Goal: Task Accomplishment & Management: Manage account settings

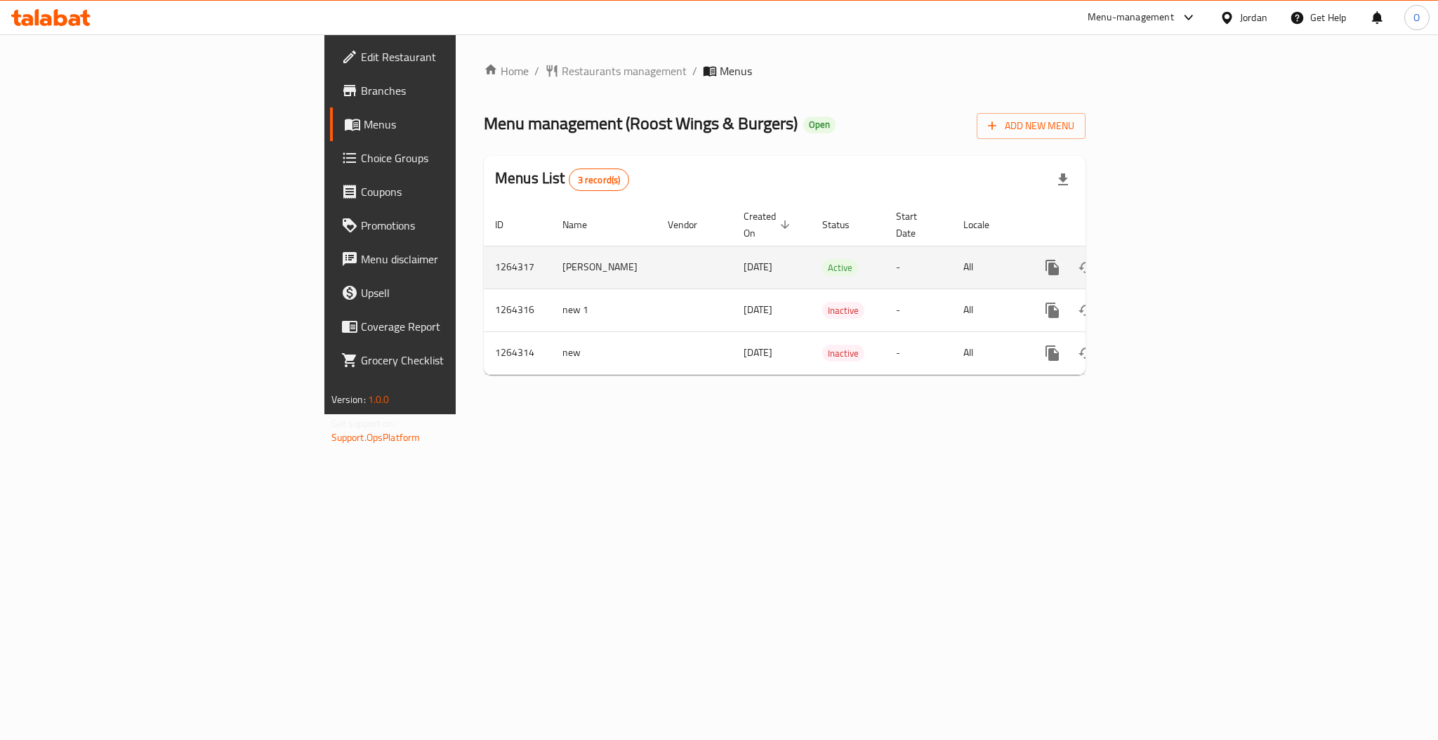
click at [1162, 259] on icon "enhanced table" at bounding box center [1153, 267] width 17 height 17
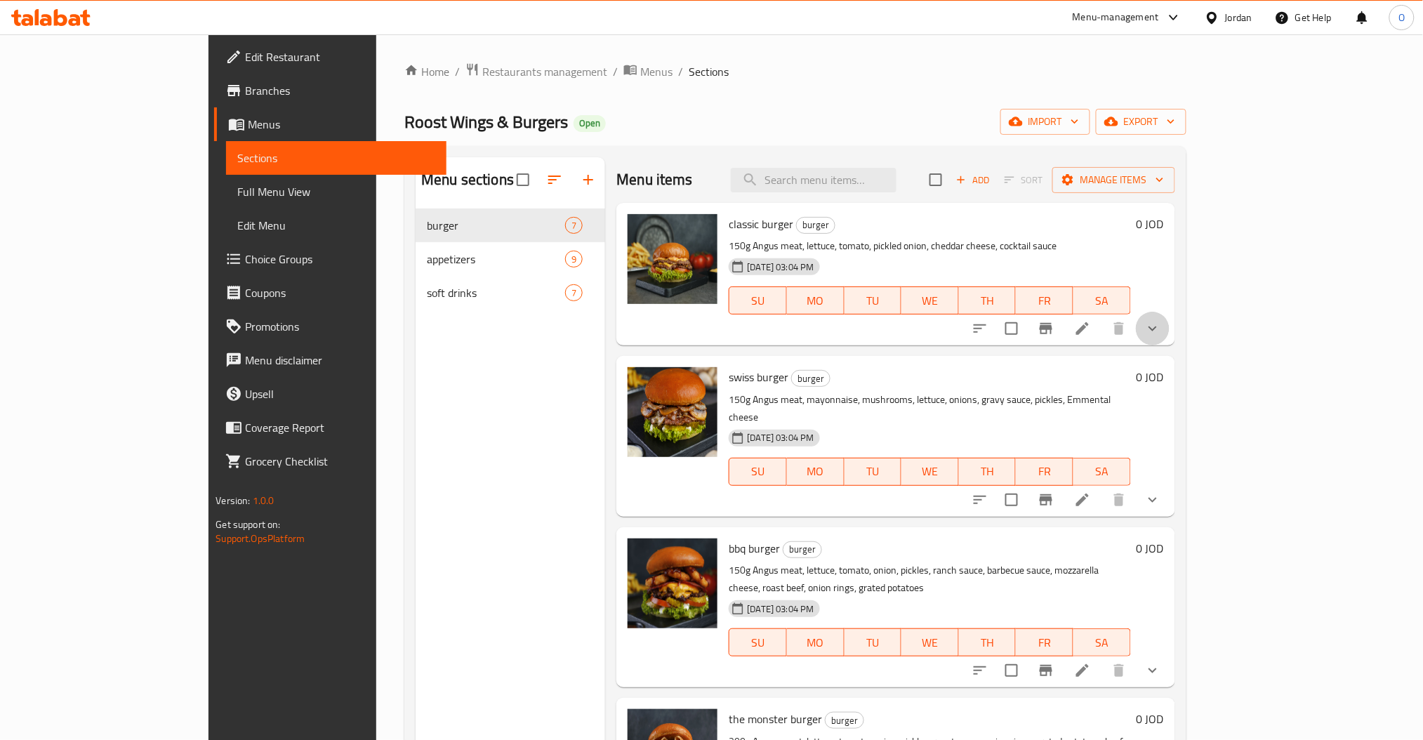
click at [1169, 318] on button "show more" at bounding box center [1153, 329] width 34 height 34
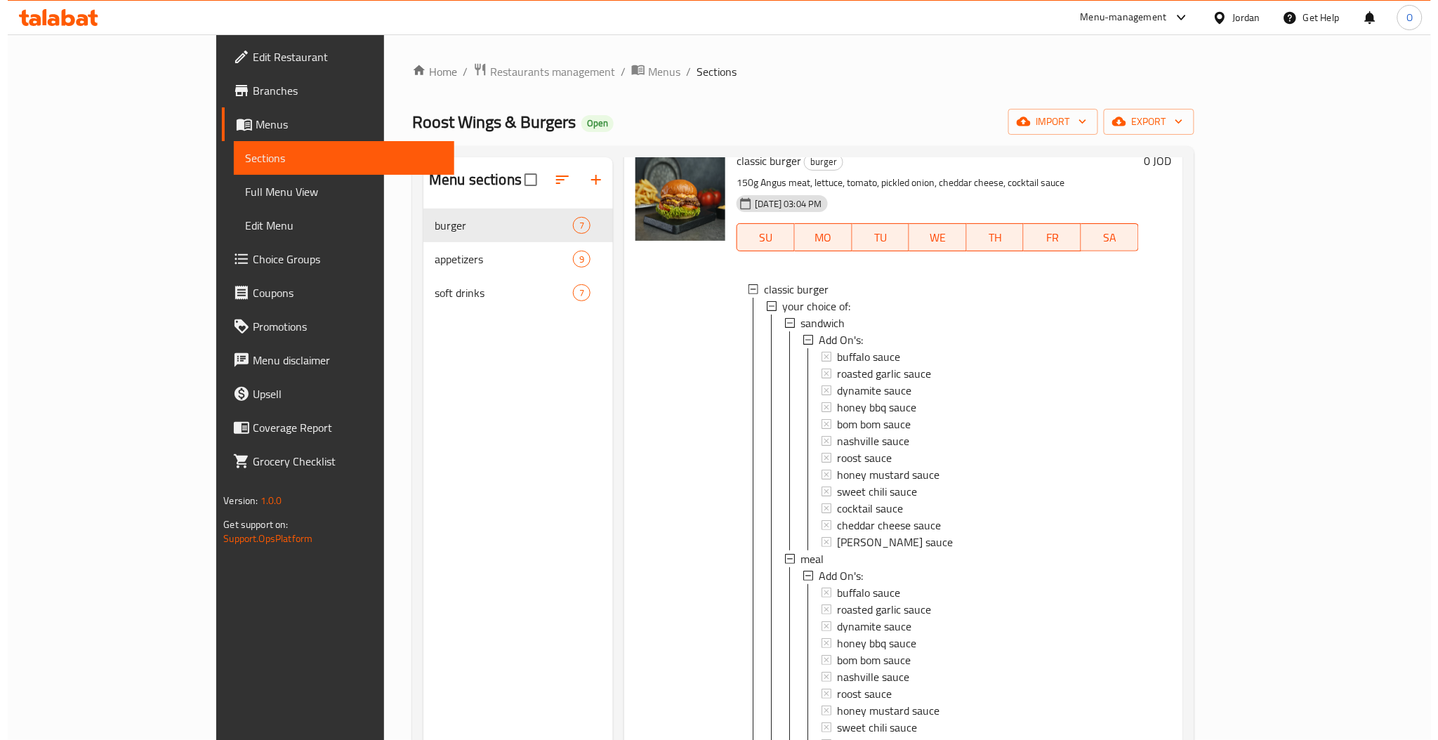
scroll to position [93, 0]
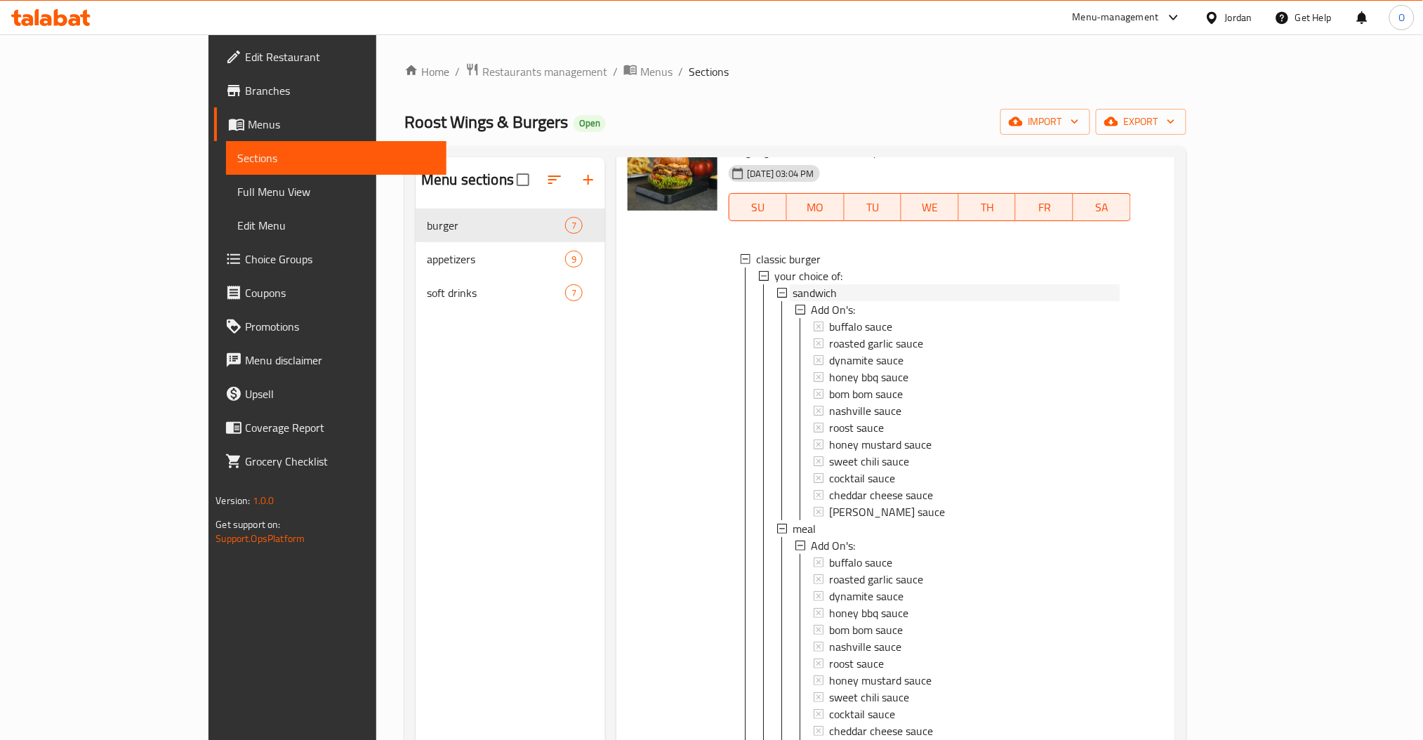
click at [793, 284] on span "sandwich" at bounding box center [815, 292] width 44 height 17
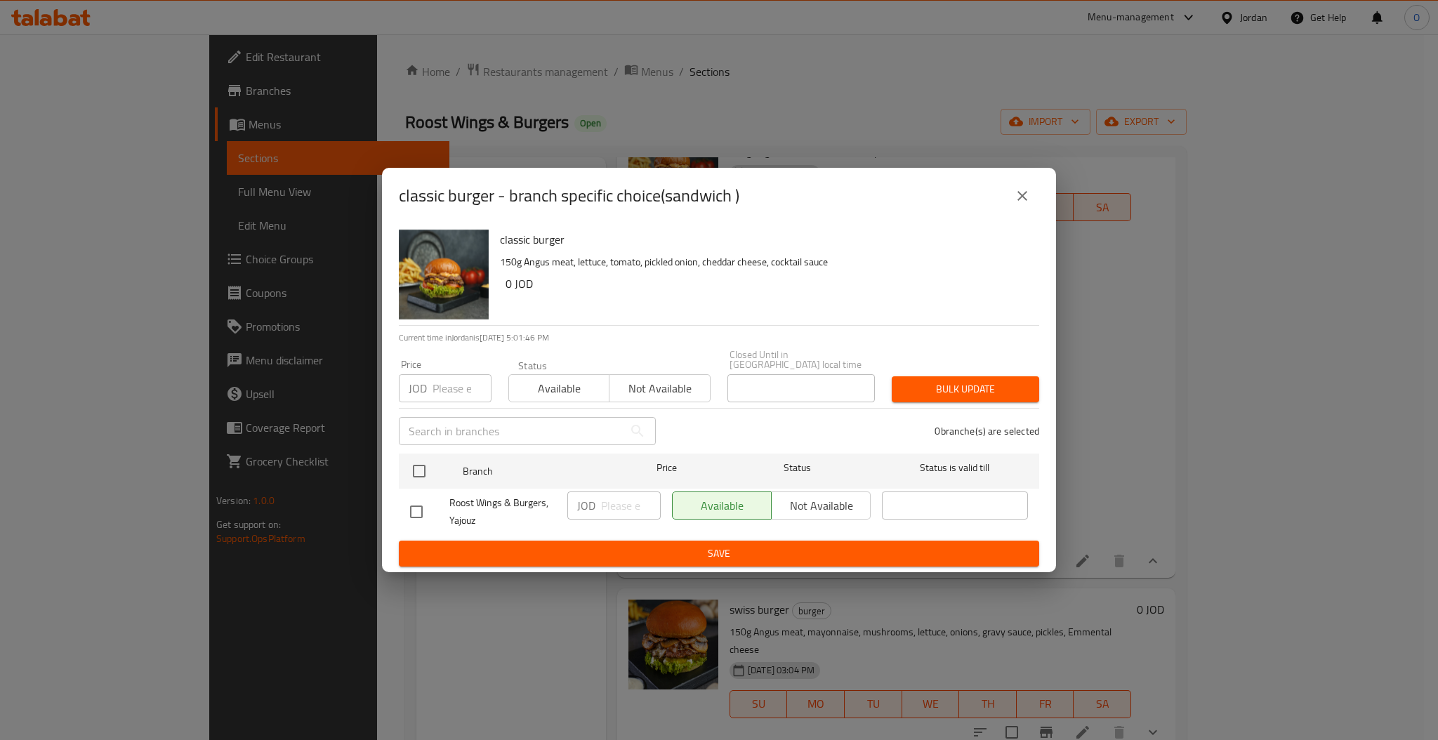
click at [1014, 201] on icon "close" at bounding box center [1022, 195] width 17 height 17
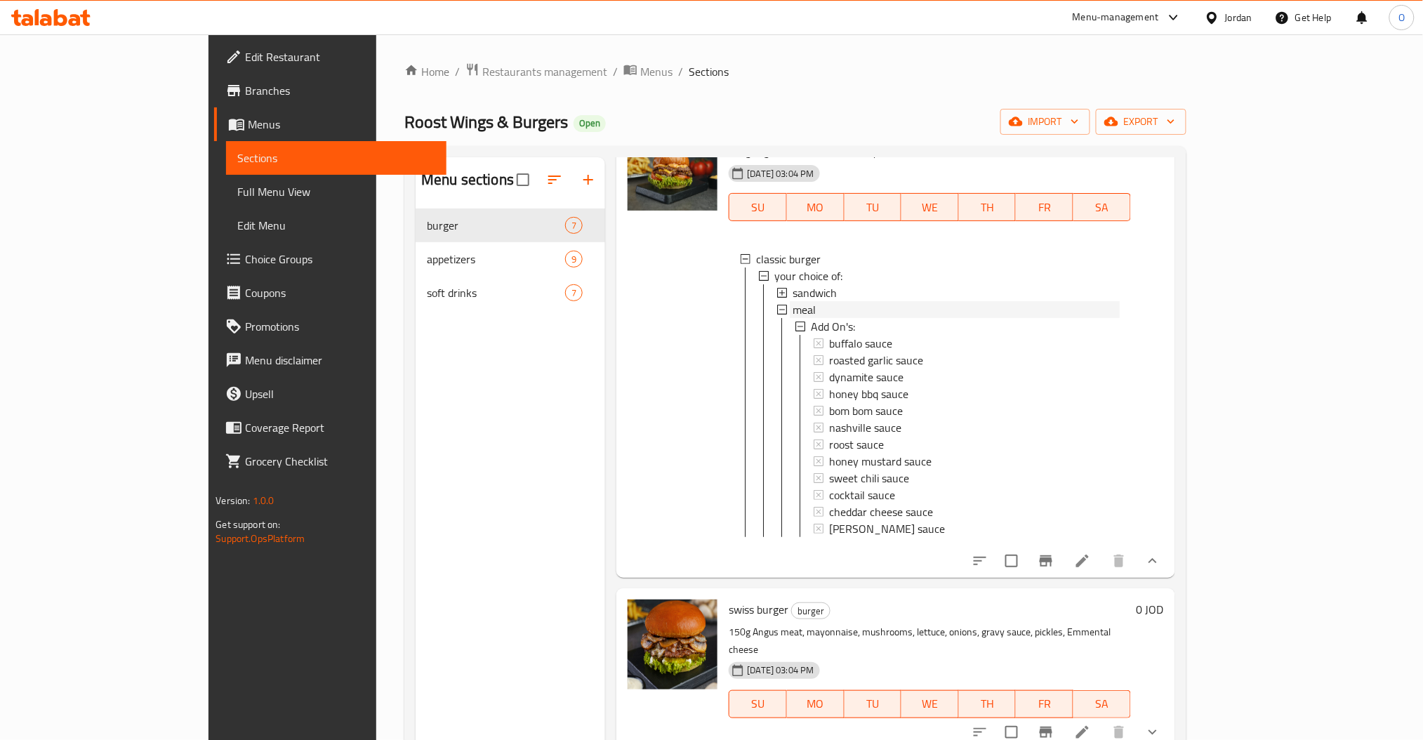
click at [793, 310] on div "meal" at bounding box center [956, 309] width 326 height 17
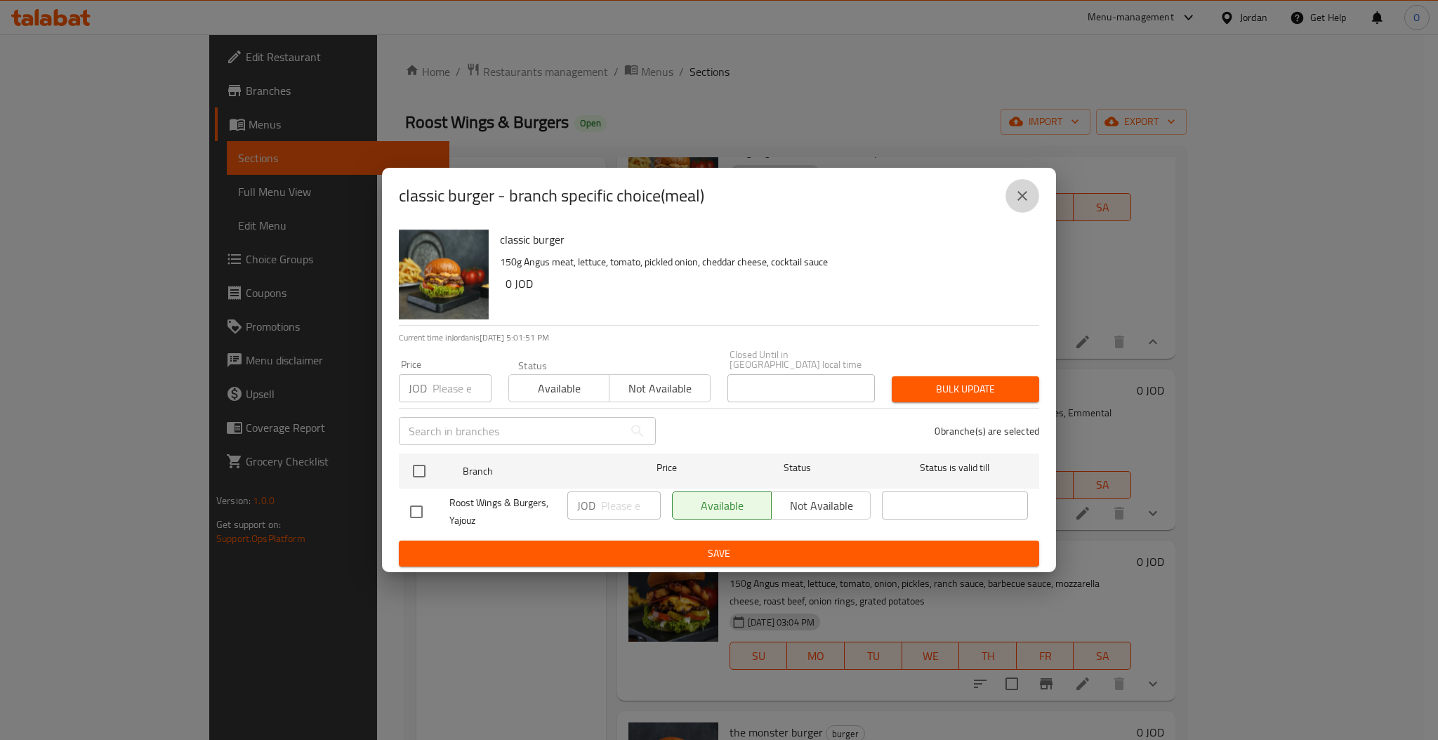
click at [1028, 196] on icon "close" at bounding box center [1022, 195] width 17 height 17
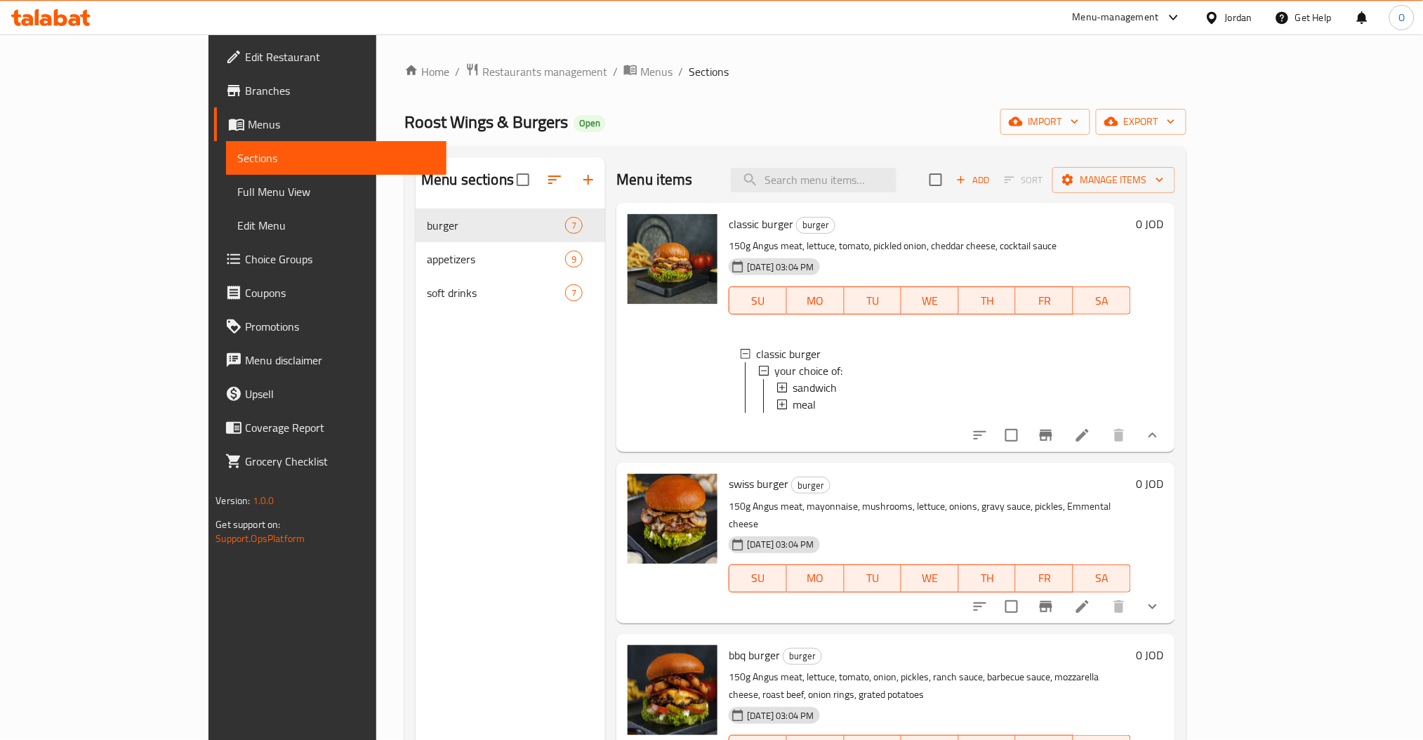
click at [1091, 444] on icon at bounding box center [1082, 435] width 17 height 17
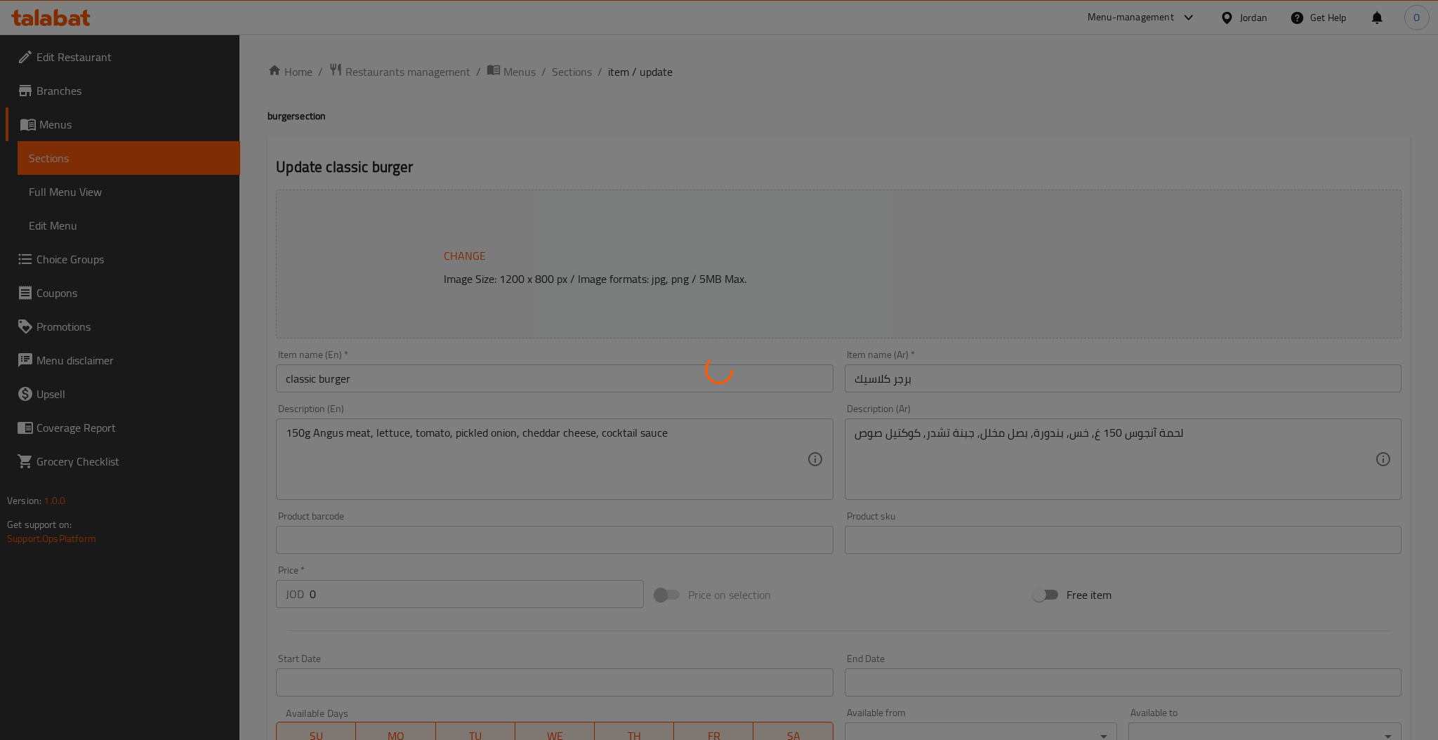
type input "الإضافات:"
type input "0"
type input "1"
type input "الإضافات:"
type input "0"
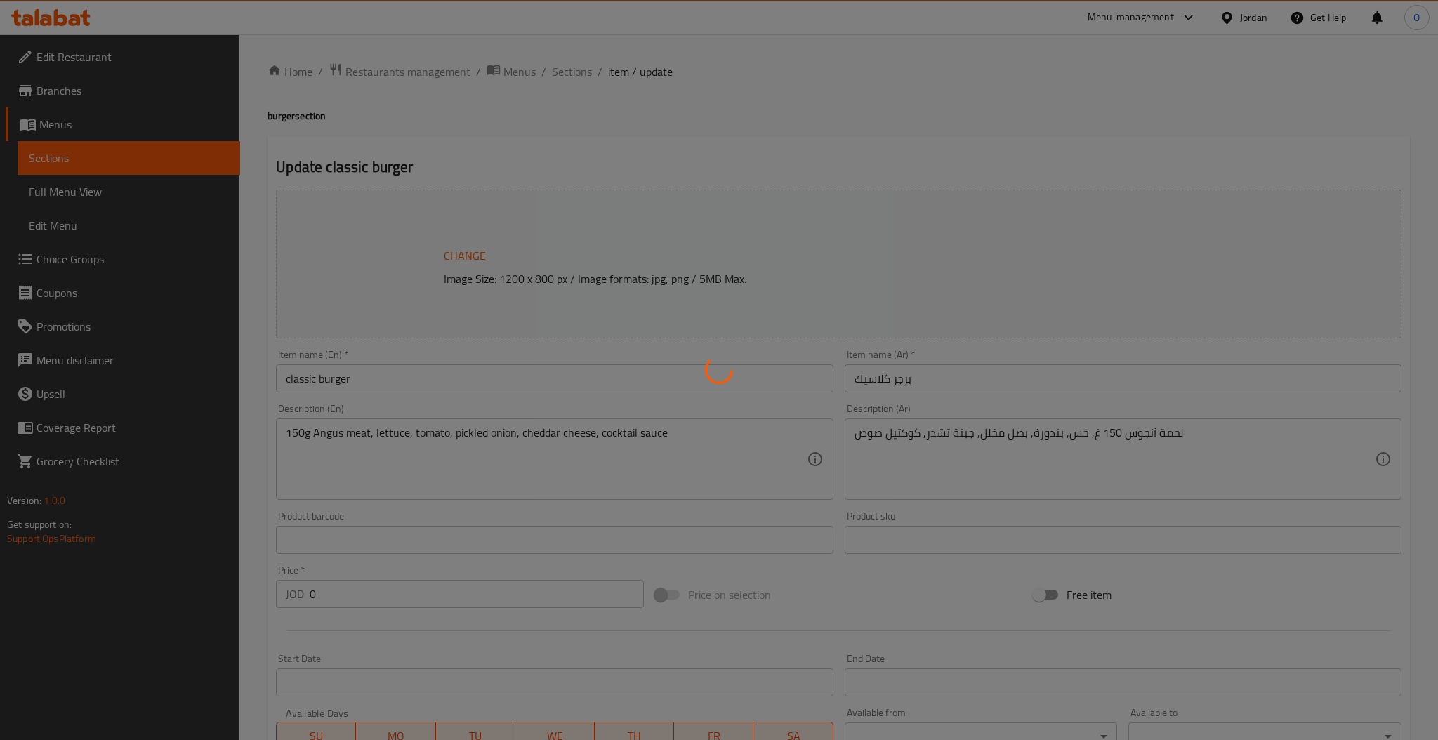
type input "1"
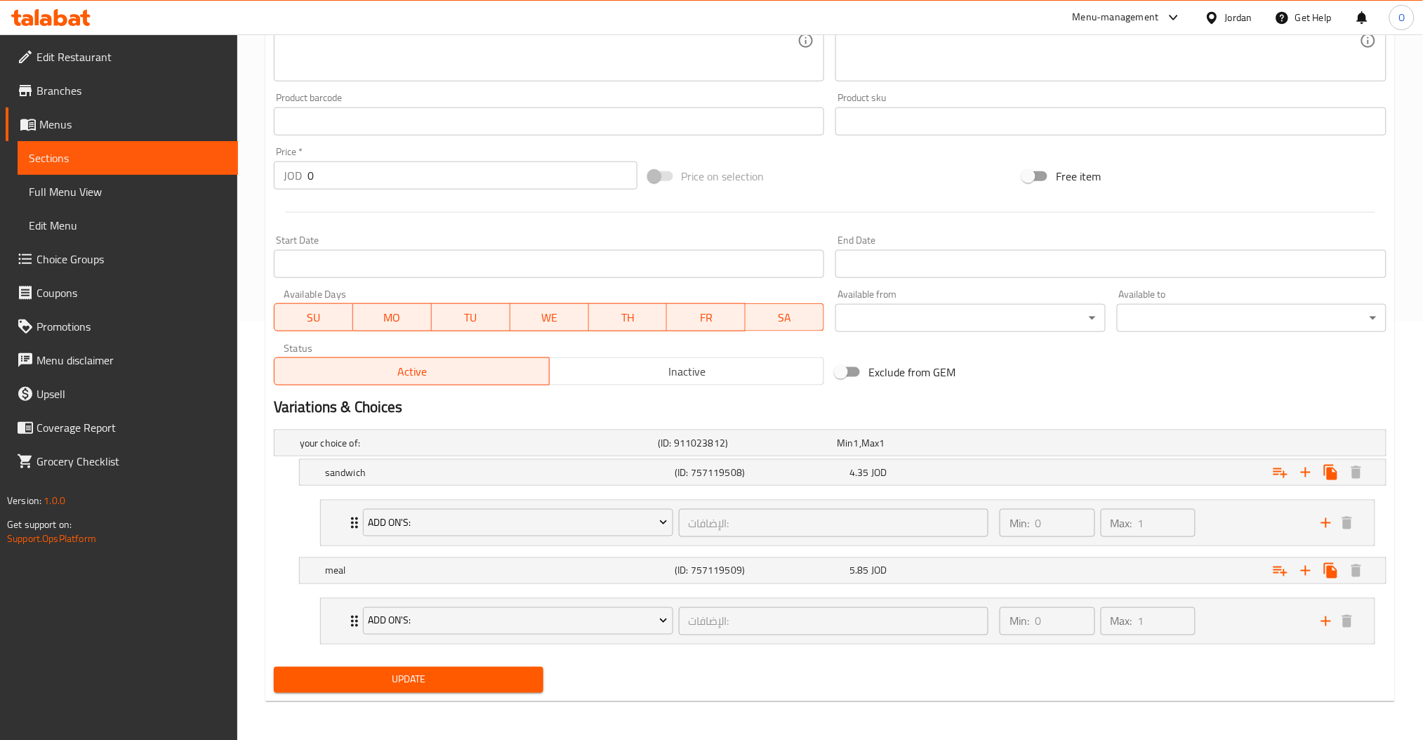
scroll to position [419, 0]
click at [1103, 445] on div "Expand" at bounding box center [1193, 442] width 358 height 6
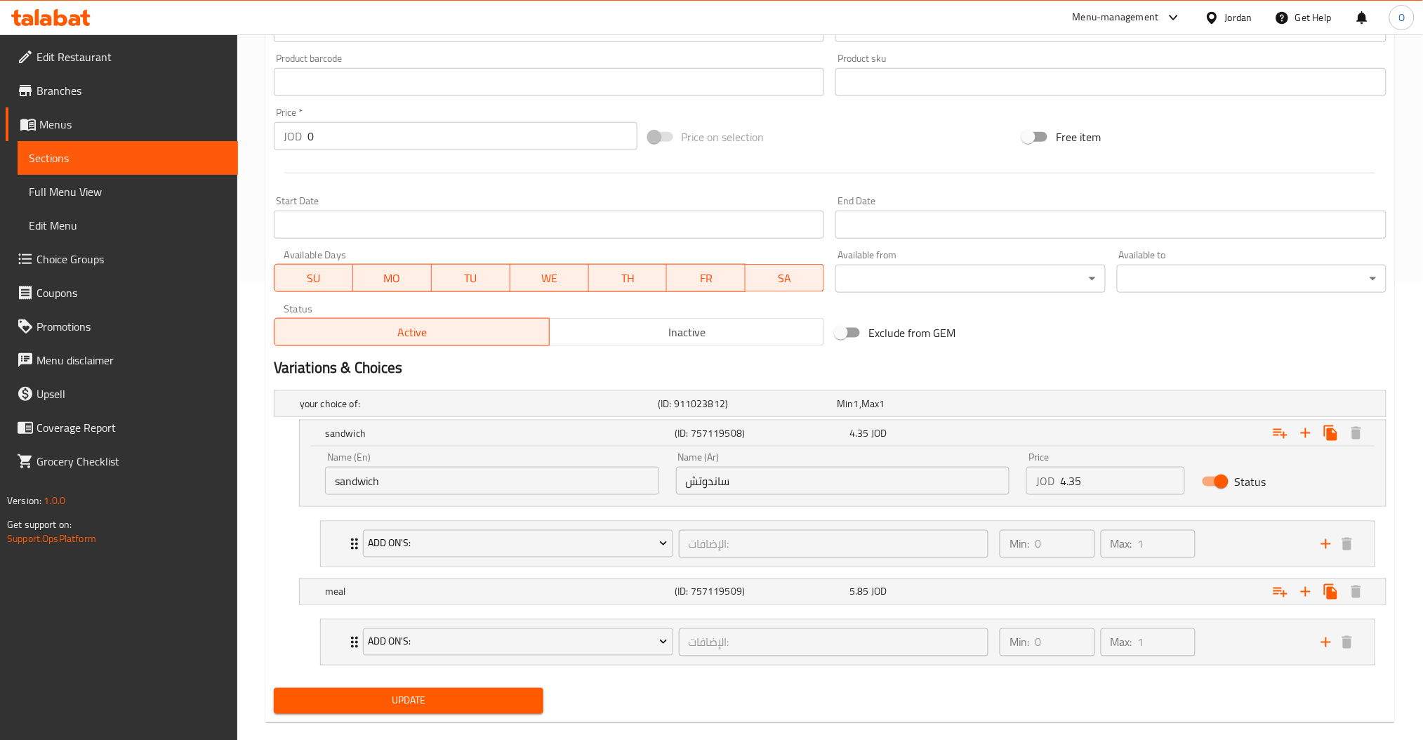
scroll to position [479, 0]
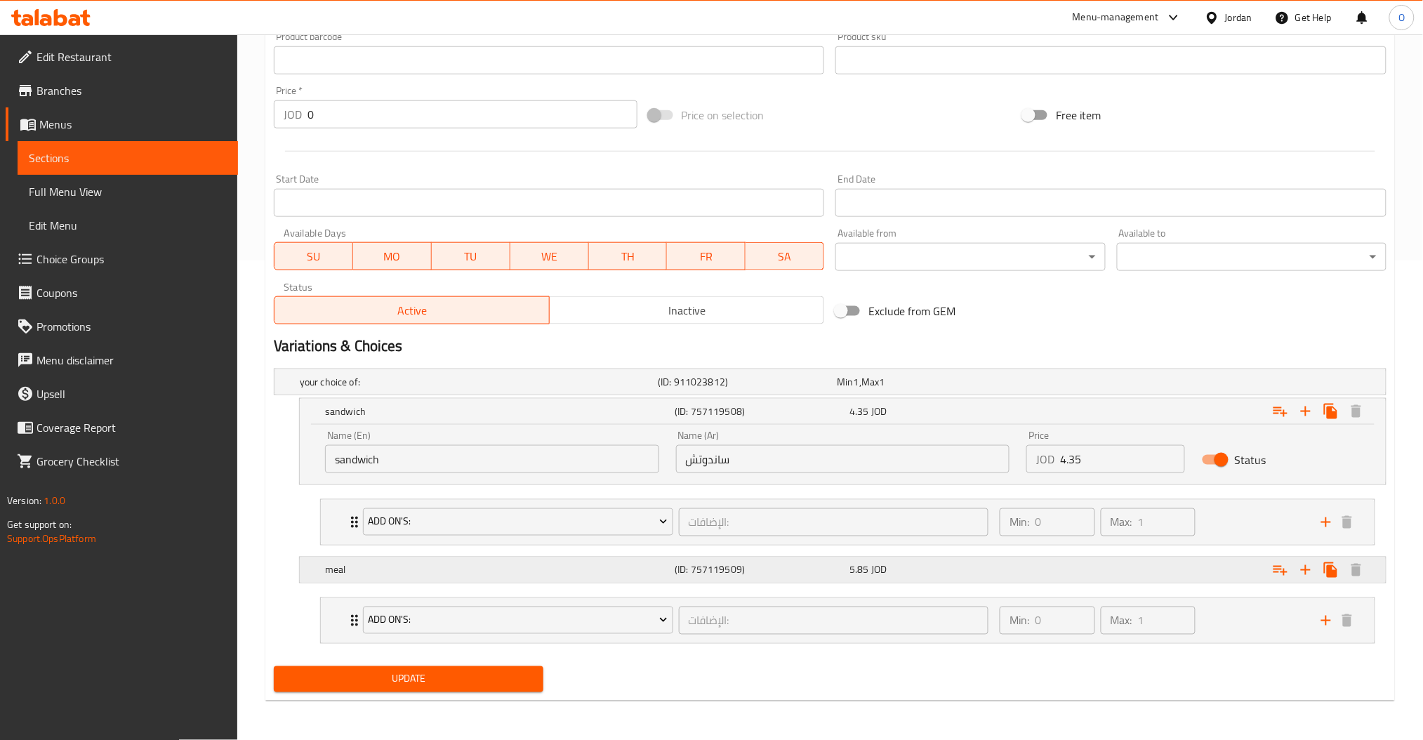
click at [1105, 385] on div "Expand" at bounding box center [1193, 382] width 358 height 6
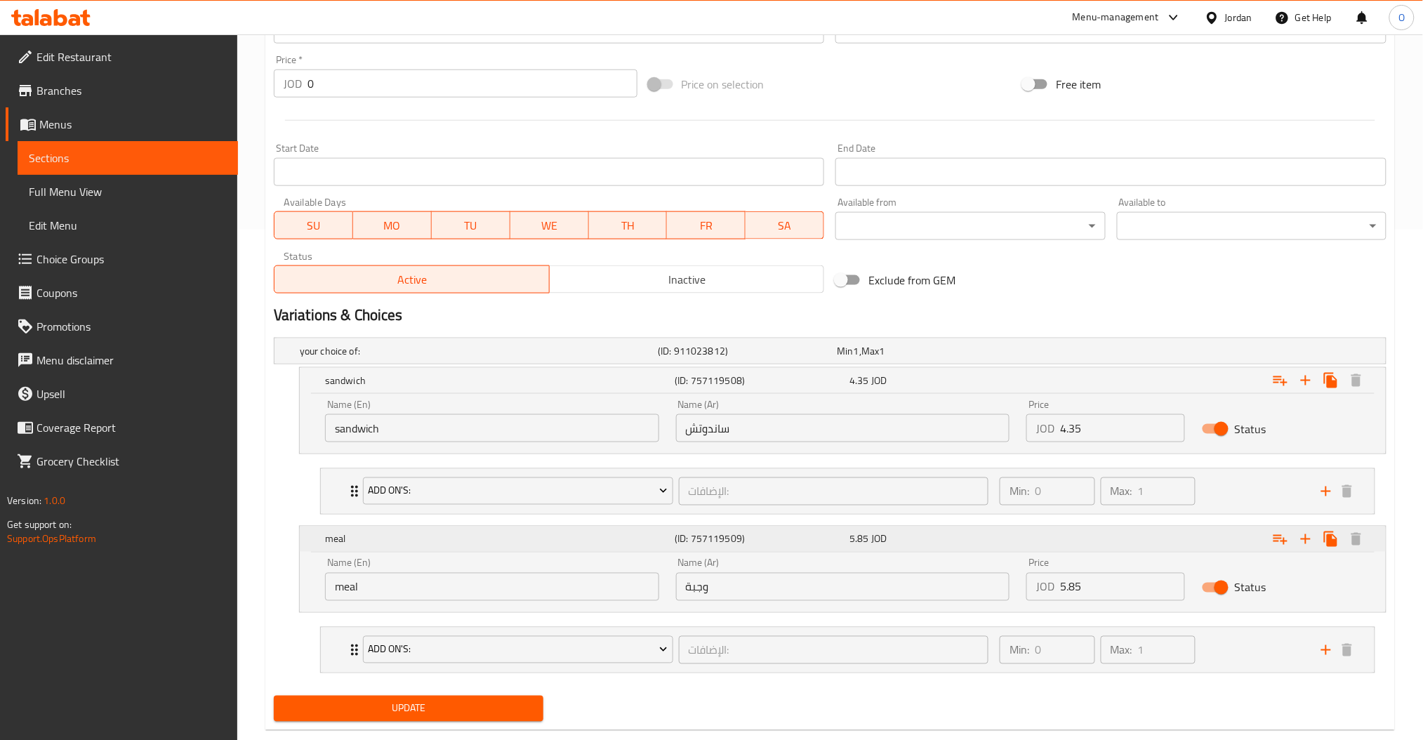
scroll to position [540, 0]
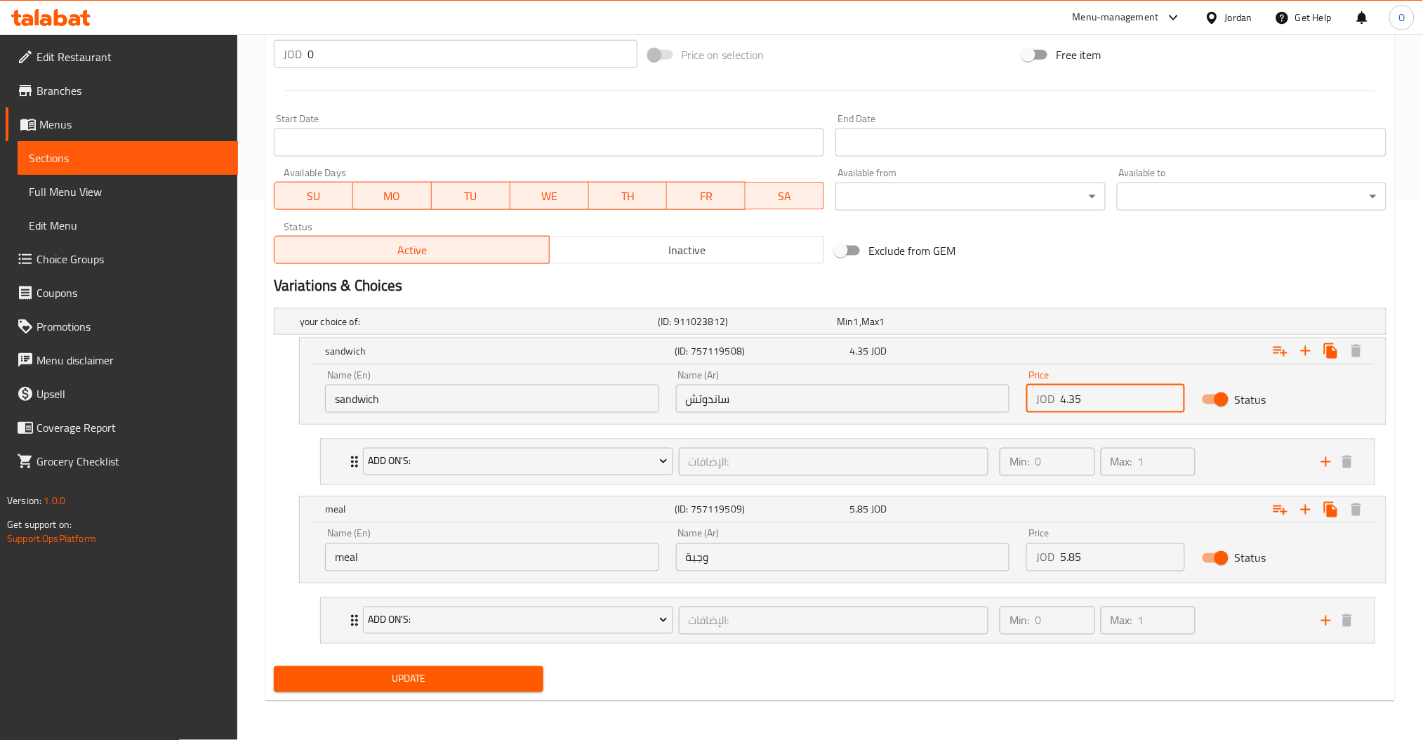
drag, startPoint x: 1113, startPoint y: 392, endPoint x: 672, endPoint y: 377, distance: 440.4
click at [672, 377] on div "Name (En) sandwich Name (En) Name (Ar) ساندوتش Name (Ar) Price JOD 4.35 Price S…" at bounding box center [843, 392] width 1052 height 60
type input "4.35"
click at [790, 468] on div "your choice of: (ID: 911023812) Min 1 , Max 1 Name (En) your choice of: Name (E…" at bounding box center [830, 482] width 1124 height 358
type input "5.85"
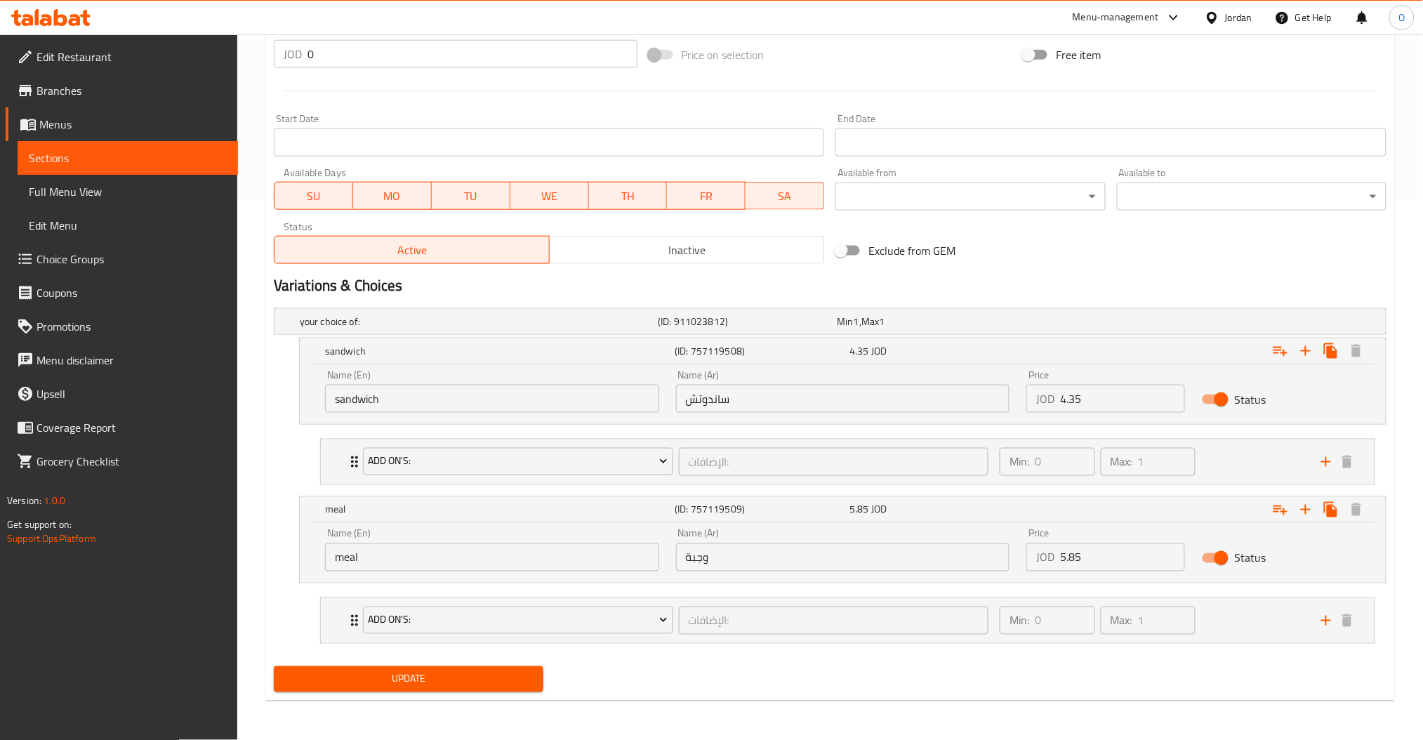
click at [840, 669] on div "Update" at bounding box center [830, 679] width 1124 height 37
click at [404, 683] on span "Update" at bounding box center [408, 679] width 247 height 18
